Goal: Transaction & Acquisition: Purchase product/service

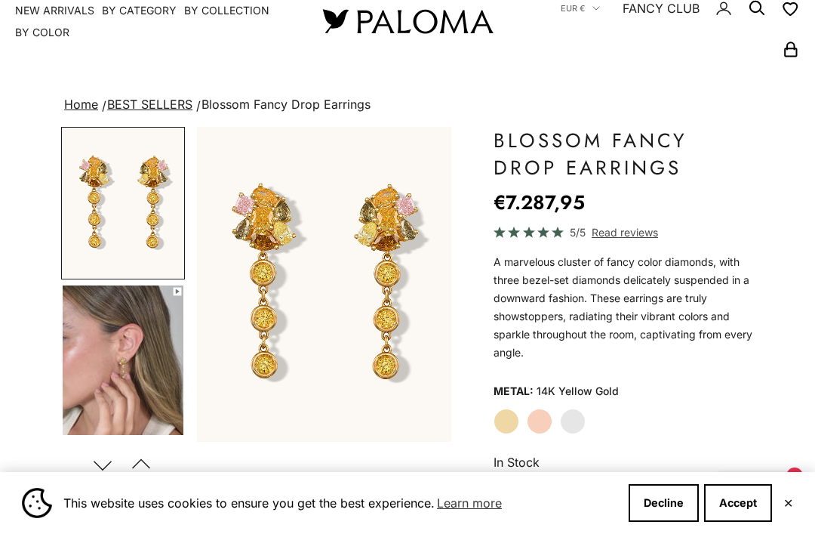
scroll to position [52, 0]
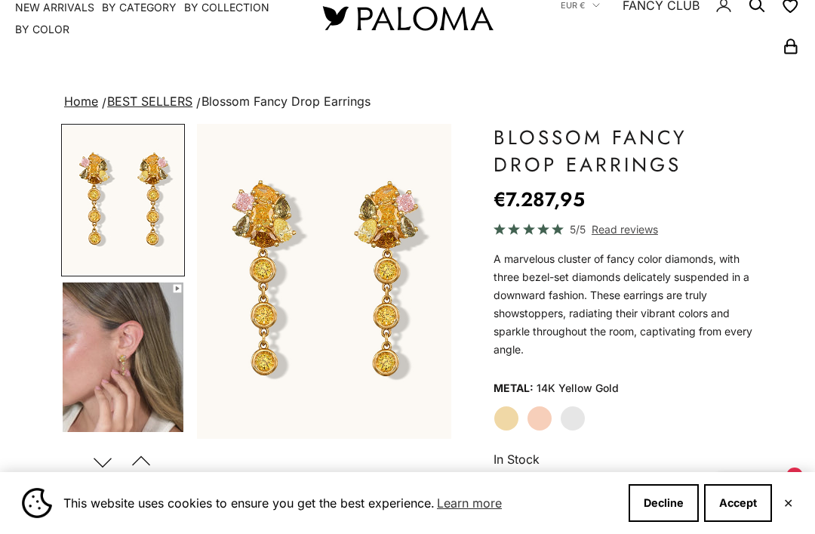
click at [158, 395] on img "Go to item 4" at bounding box center [123, 356] width 121 height 149
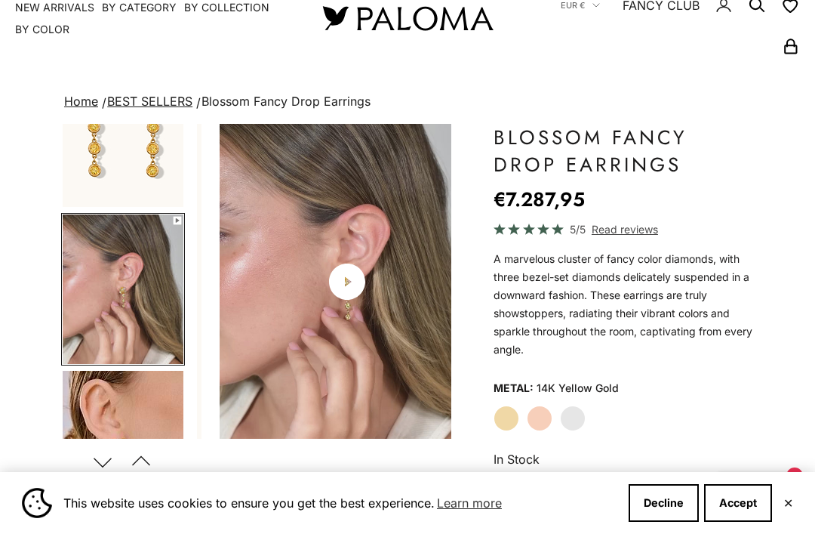
scroll to position [74, 0]
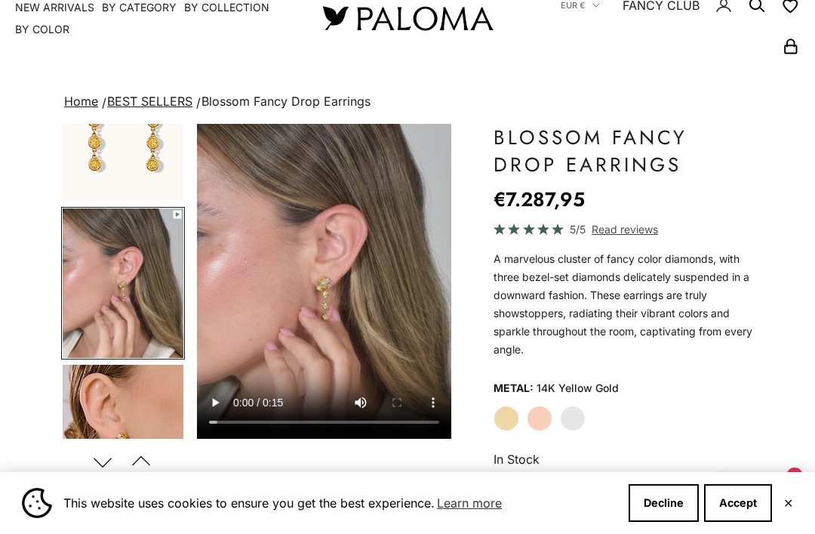
click at [134, 422] on img "Go to item 5" at bounding box center [123, 439] width 121 height 149
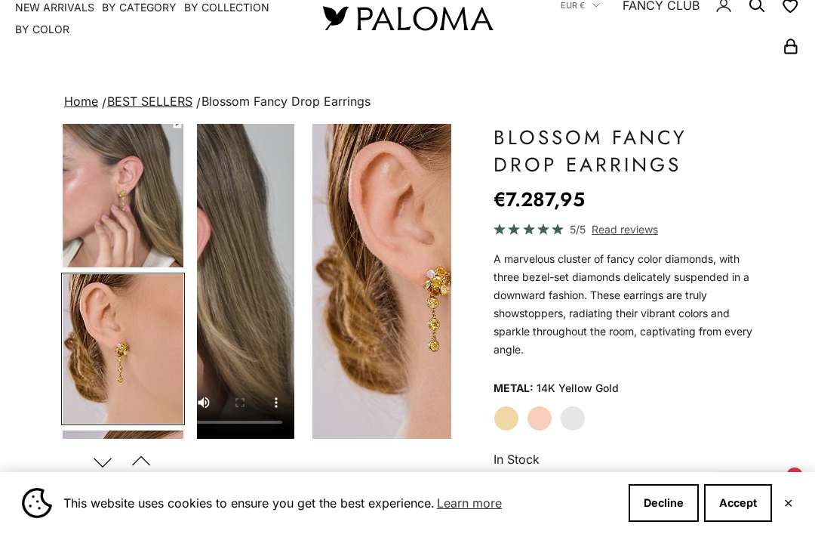
scroll to position [230, 0]
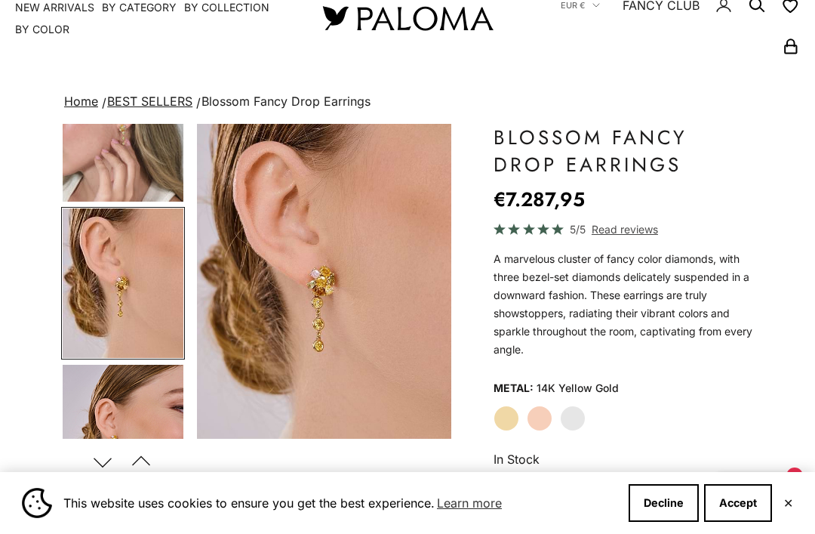
click at [148, 402] on img "Go to item 6" at bounding box center [123, 439] width 121 height 149
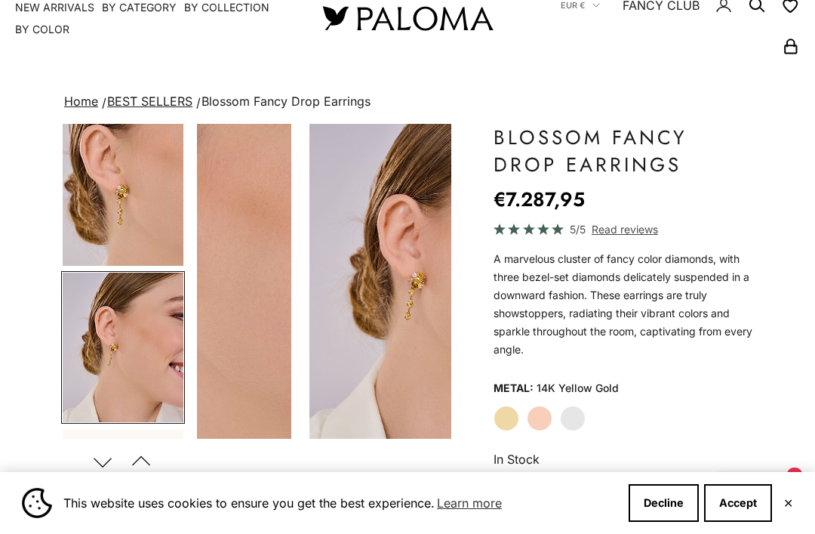
scroll to position [386, 0]
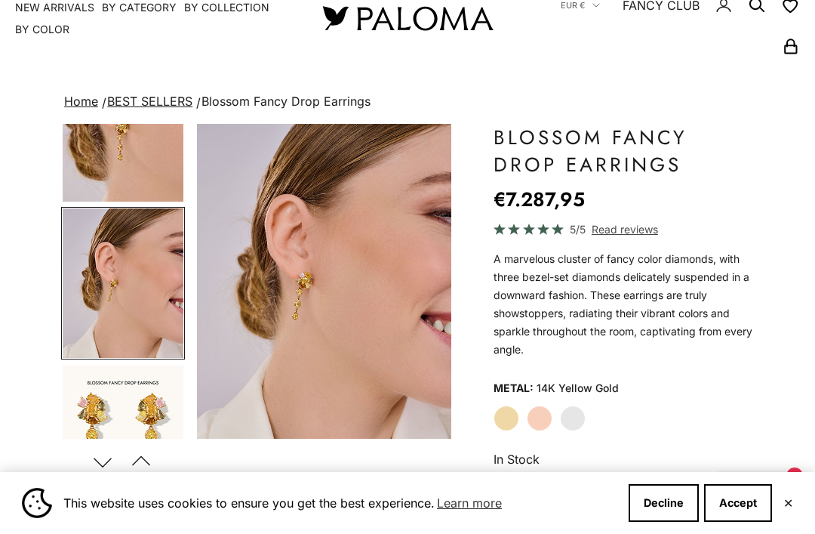
click at [141, 410] on img "Go to item 7" at bounding box center [123, 439] width 121 height 149
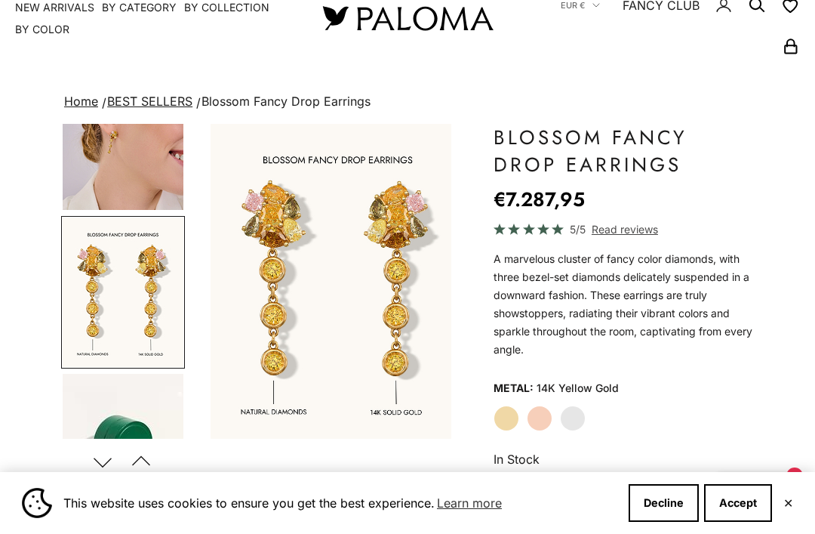
scroll to position [542, 0]
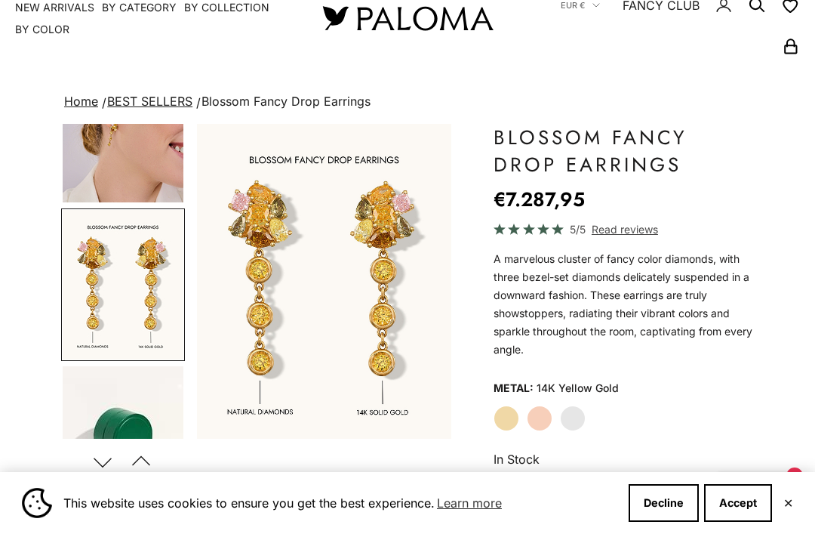
click at [529, 418] on label "Rose Gold" at bounding box center [540, 418] width 26 height 26
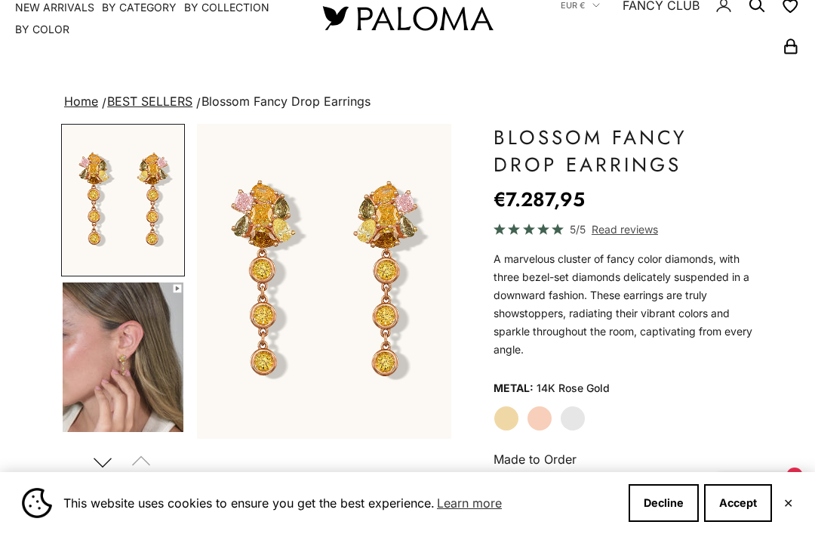
click at [570, 424] on label "White Gold" at bounding box center [573, 418] width 26 height 26
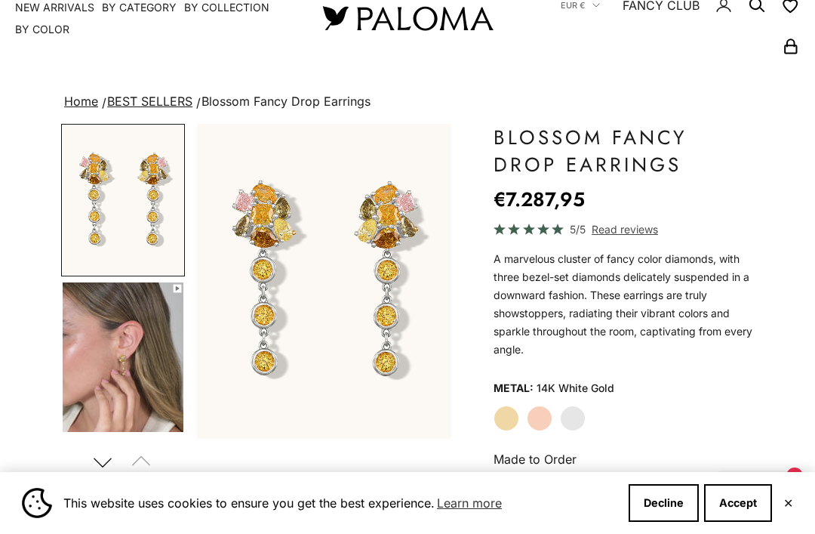
click at [512, 429] on label "Yellow Gold" at bounding box center [507, 418] width 26 height 26
